Goal: Navigation & Orientation: Find specific page/section

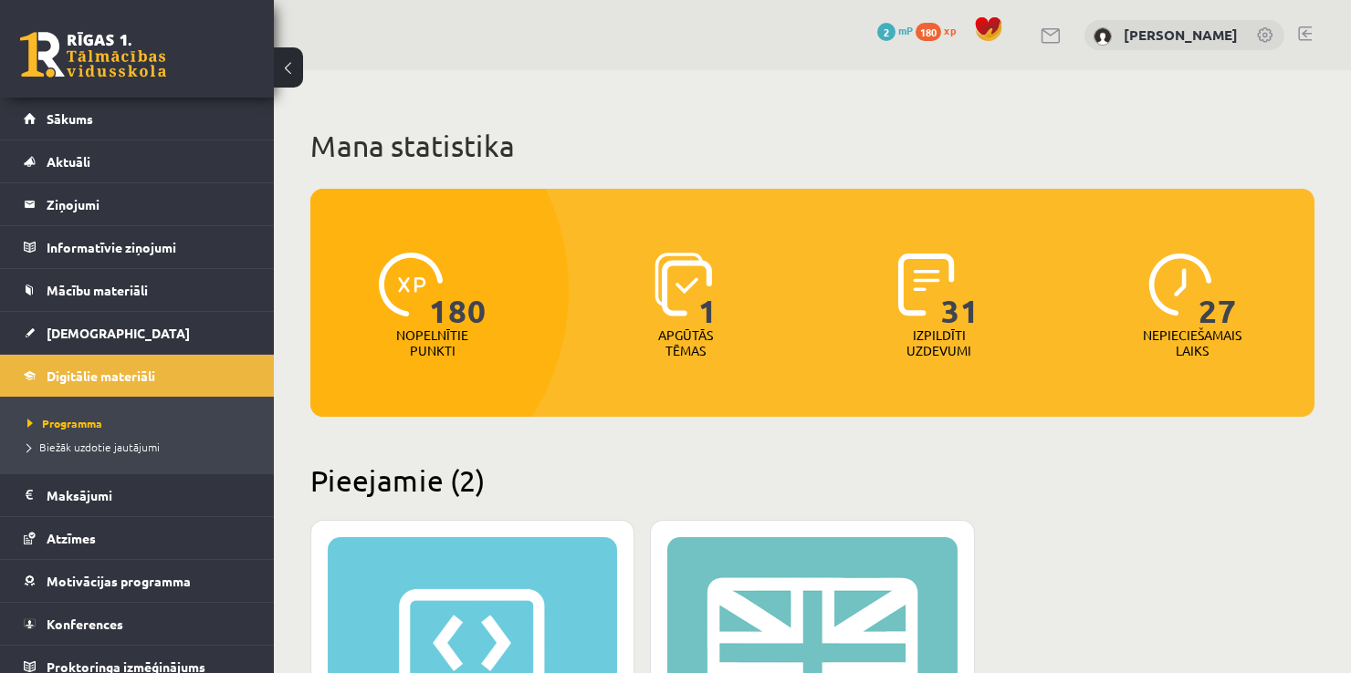
scroll to position [318, 0]
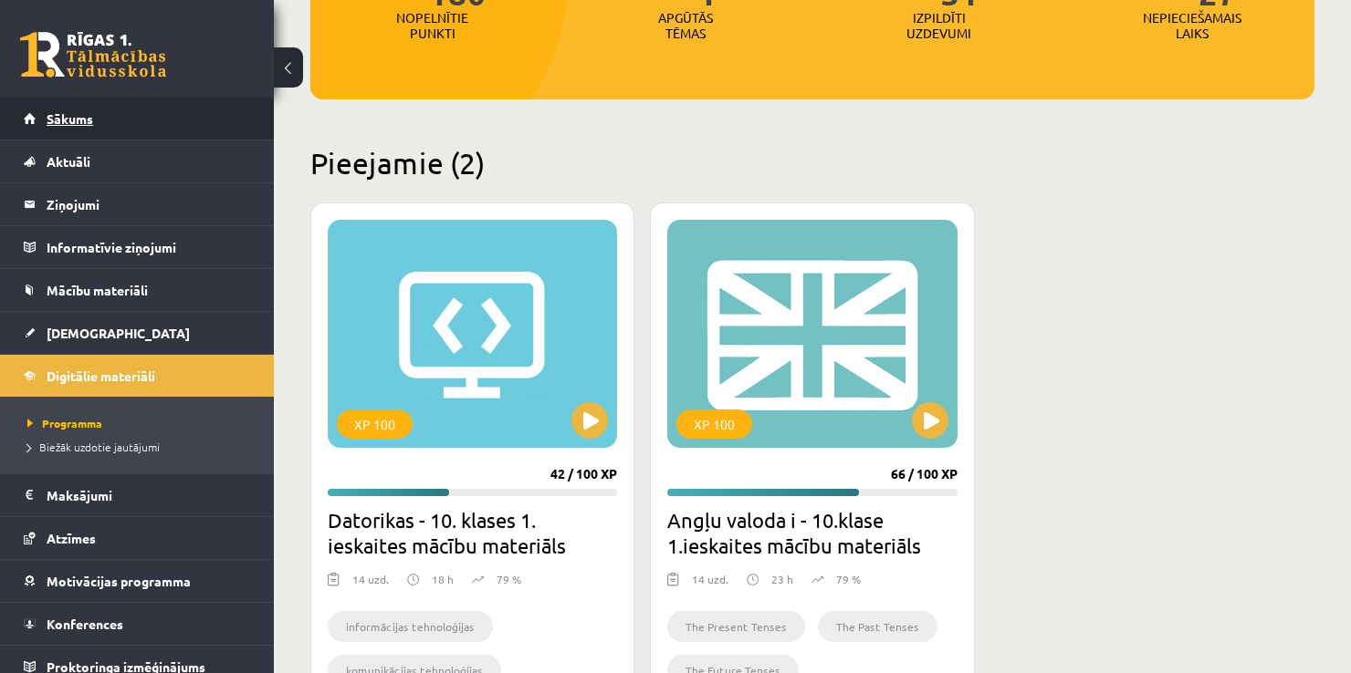
click at [128, 101] on link "Sākums" at bounding box center [137, 119] width 227 height 42
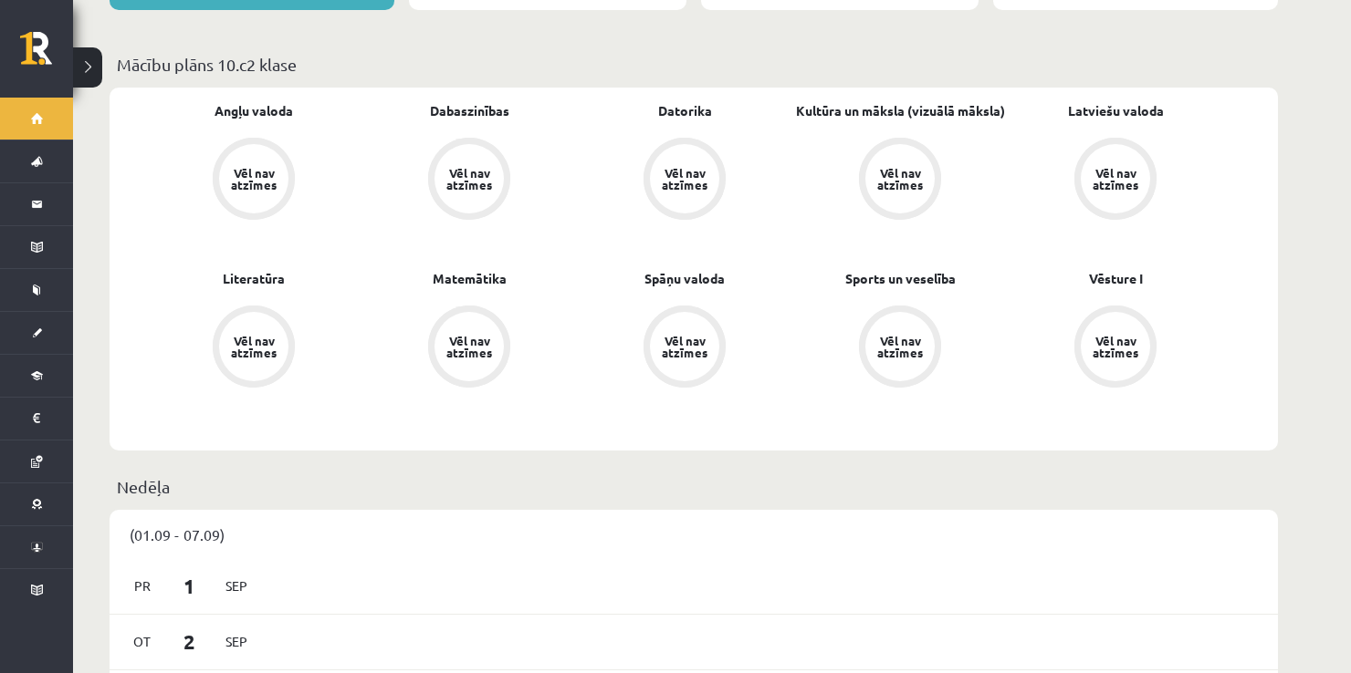
scroll to position [515, 0]
